Goal: Navigation & Orientation: Find specific page/section

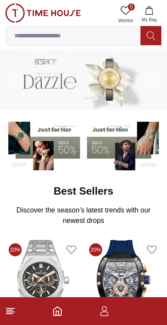
click at [12, 313] on icon at bounding box center [10, 311] width 10 height 10
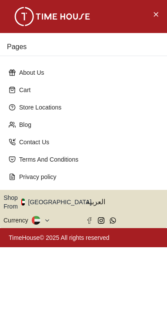
click at [42, 216] on button at bounding box center [41, 220] width 19 height 9
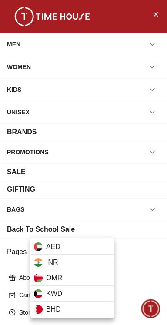
click at [106, 192] on div at bounding box center [83, 162] width 167 height 325
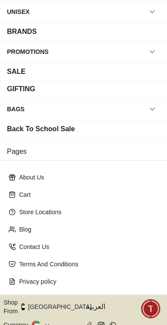
click at [57, 298] on button "Shop From [GEOGRAPHIC_DATA]" at bounding box center [50, 306] width 94 height 17
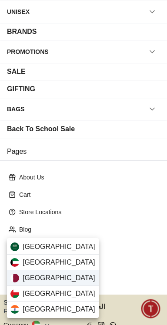
click at [65, 277] on div "[GEOGRAPHIC_DATA]" at bounding box center [53, 278] width 92 height 16
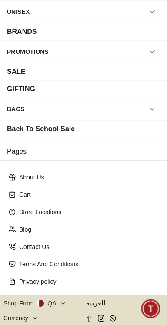
scroll to position [0, 0]
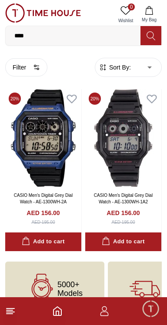
click at [11, 308] on icon at bounding box center [10, 311] width 10 height 10
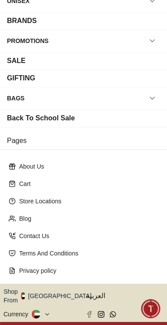
scroll to position [120, 0]
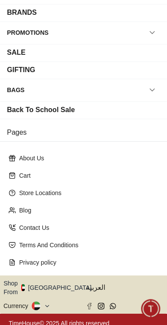
click at [52, 281] on button "Shop From [GEOGRAPHIC_DATA]" at bounding box center [50, 287] width 94 height 17
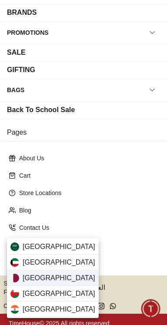
click at [29, 276] on span "[GEOGRAPHIC_DATA]" at bounding box center [59, 278] width 73 height 10
